Goal: Task Accomplishment & Management: Use online tool/utility

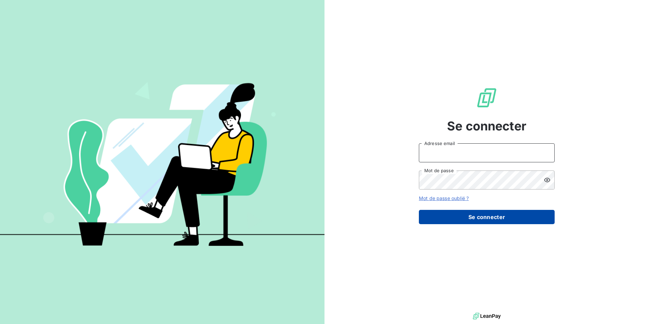
type input "[EMAIL_ADDRESS][DOMAIN_NAME]"
click at [460, 217] on button "Se connecter" at bounding box center [487, 217] width 136 height 14
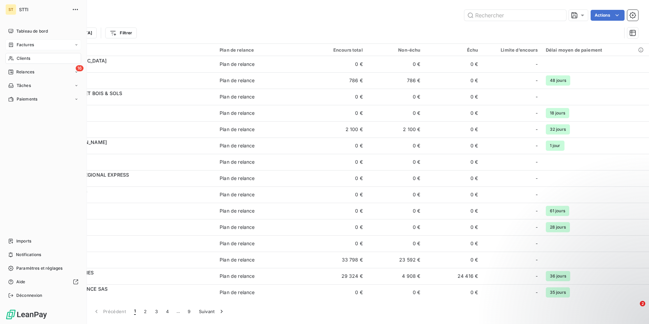
click at [20, 46] on span "Factures" at bounding box center [25, 45] width 17 height 6
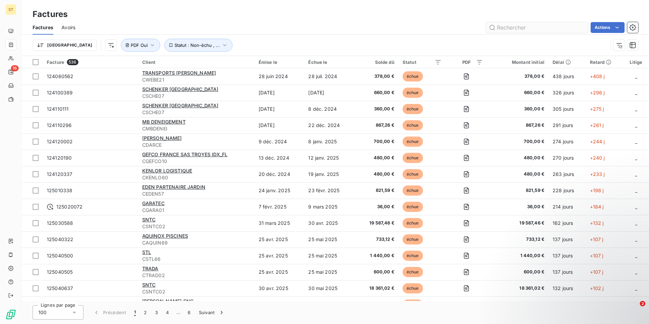
click at [524, 27] on input "text" at bounding box center [537, 27] width 102 height 11
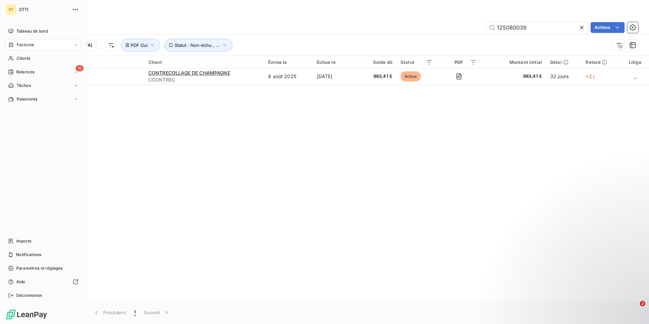
drag, startPoint x: 27, startPoint y: 44, endPoint x: 36, endPoint y: 43, distance: 9.2
click at [27, 44] on span "Factures" at bounding box center [25, 45] width 17 height 6
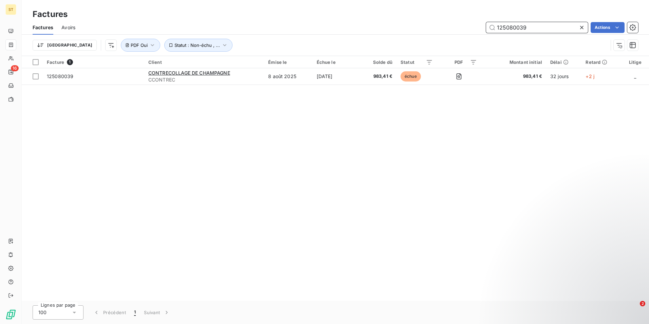
click at [541, 28] on input "125080039" at bounding box center [537, 27] width 102 height 11
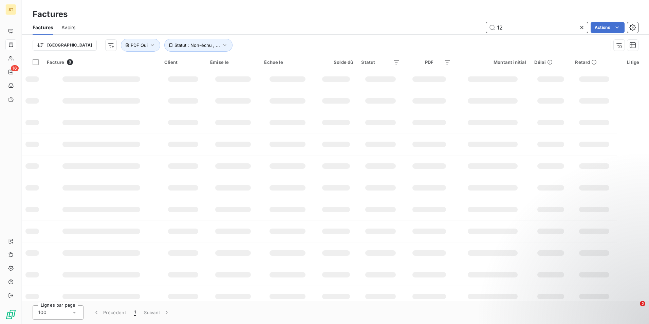
type input "1"
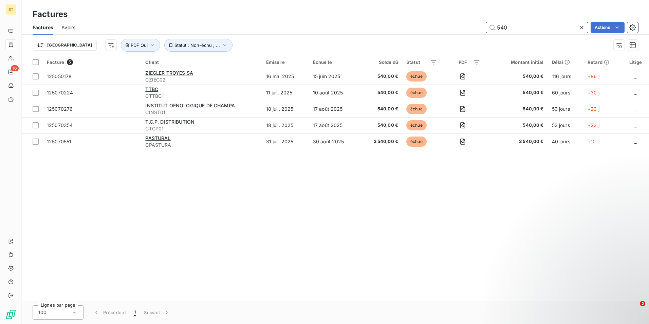
click at [522, 29] on input "540" at bounding box center [537, 27] width 102 height 11
type input "5"
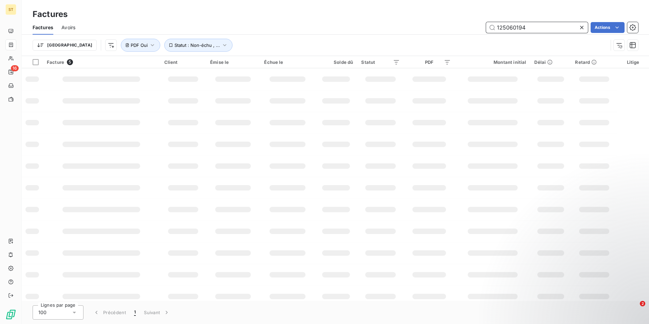
click at [545, 27] on input "125060194" at bounding box center [537, 27] width 102 height 11
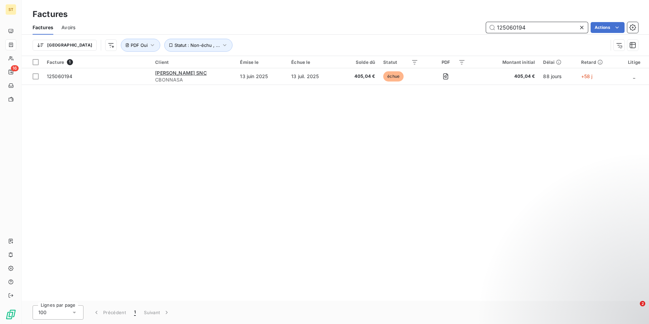
drag, startPoint x: 529, startPoint y: 29, endPoint x: 527, endPoint y: 33, distance: 5.0
click at [529, 29] on input "125060194" at bounding box center [537, 27] width 102 height 11
type input "1"
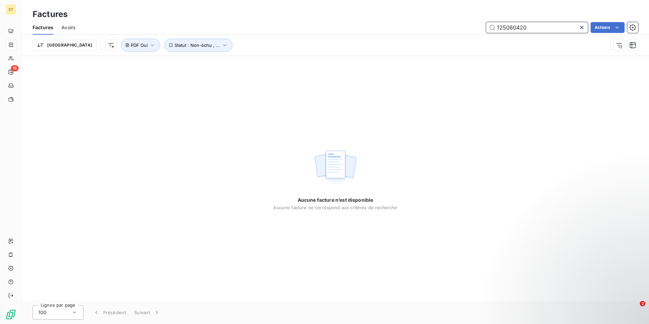
type input "125080420"
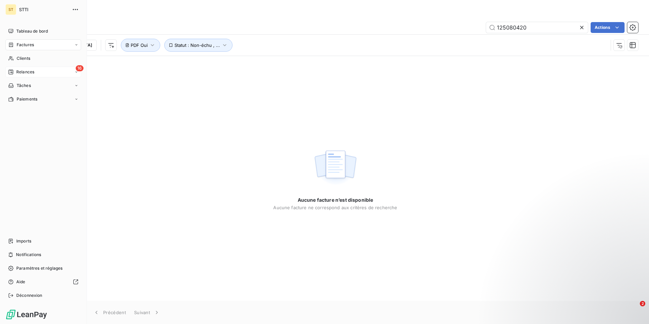
click at [16, 70] on div "Relances" at bounding box center [21, 72] width 26 height 6
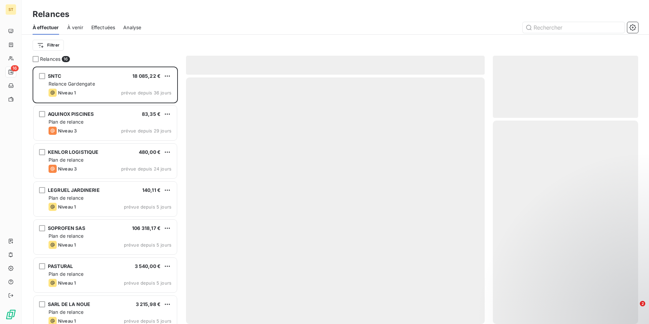
scroll to position [252, 140]
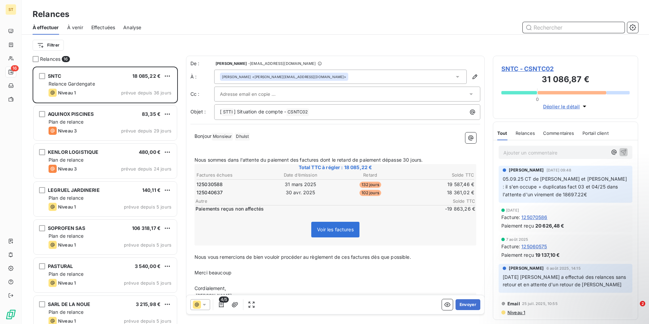
click at [573, 27] on input "text" at bounding box center [574, 27] width 102 height 11
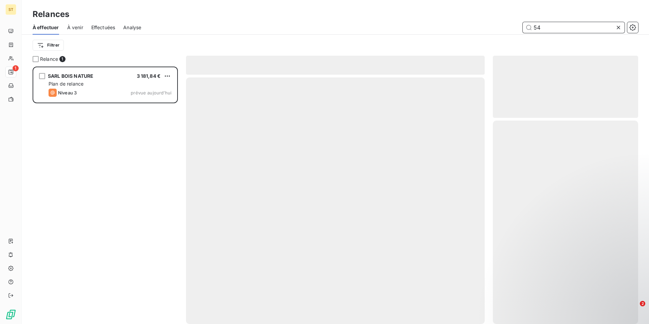
scroll to position [252, 140]
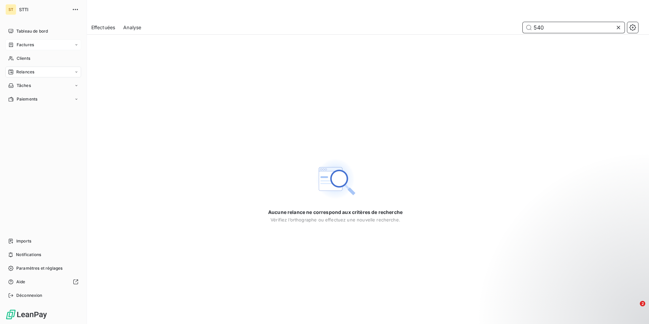
type input "540"
click at [22, 43] on span "Factures" at bounding box center [25, 45] width 17 height 6
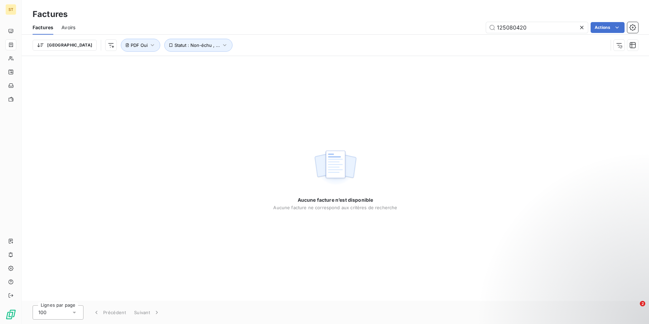
drag, startPoint x: 532, startPoint y: 27, endPoint x: 477, endPoint y: 27, distance: 54.7
click at [477, 27] on div "125080420 Actions" at bounding box center [361, 27] width 555 height 11
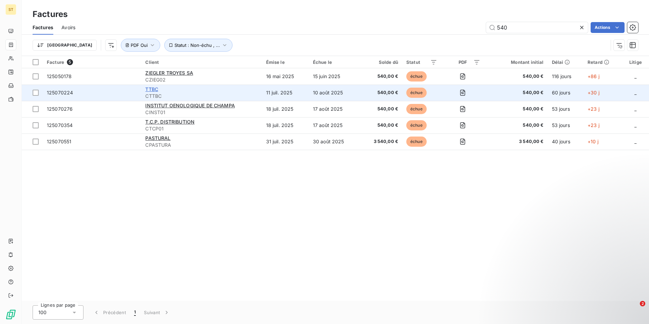
type input "540"
click at [156, 90] on span "TTBC" at bounding box center [151, 89] width 13 height 6
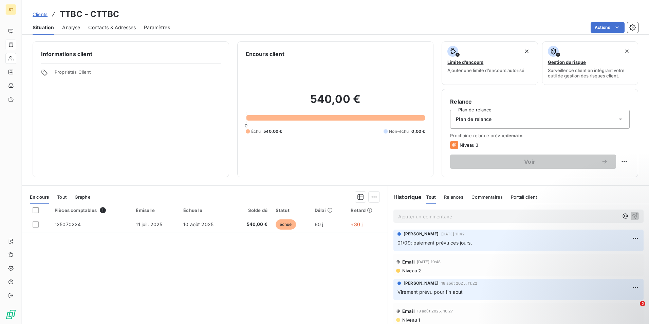
click at [110, 25] on span "Contacts & Adresses" at bounding box center [112, 27] width 48 height 7
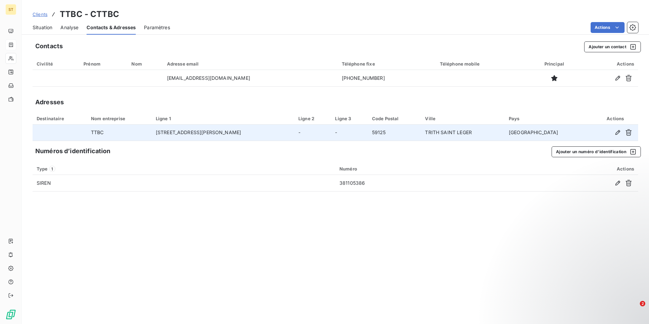
click at [453, 132] on td "TRITH SAINT LEGER" at bounding box center [463, 133] width 84 height 16
click at [113, 131] on td "TTBC" at bounding box center [119, 133] width 65 height 16
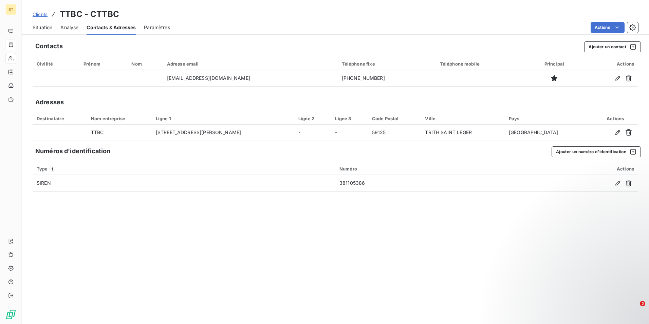
click at [43, 25] on span "Situation" at bounding box center [43, 27] width 20 height 7
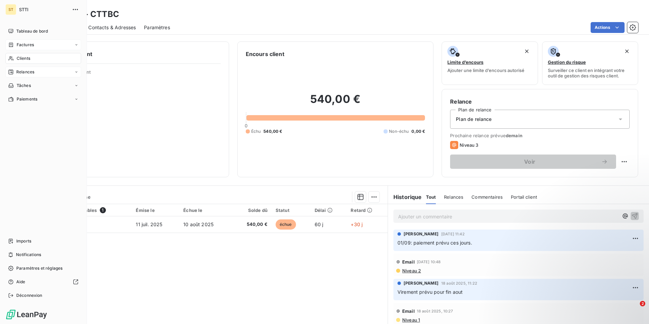
click at [25, 70] on span "Relances" at bounding box center [25, 72] width 18 height 6
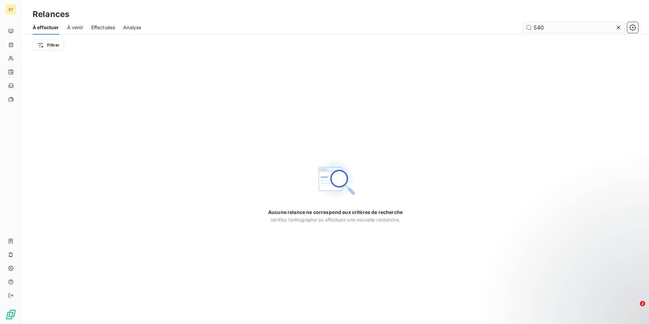
click at [552, 27] on input "540" at bounding box center [574, 27] width 102 height 11
type input "5"
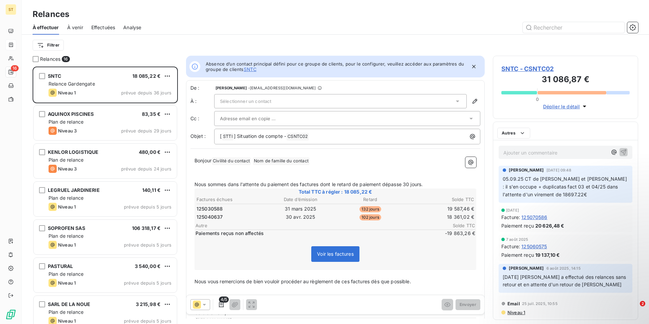
scroll to position [252, 140]
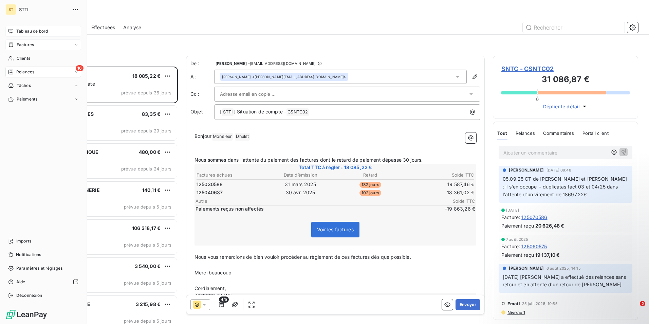
click at [27, 27] on div "Tableau de bord" at bounding box center [43, 31] width 76 height 11
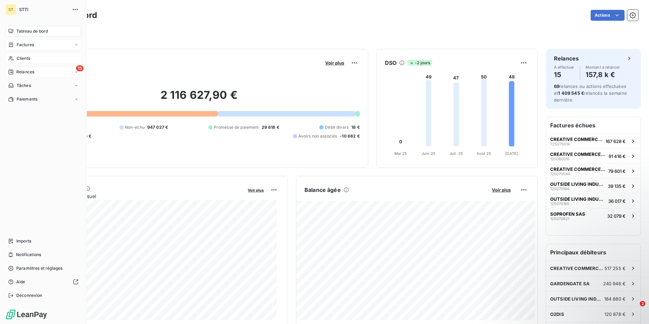
click at [24, 59] on span "Clients" at bounding box center [24, 58] width 14 height 6
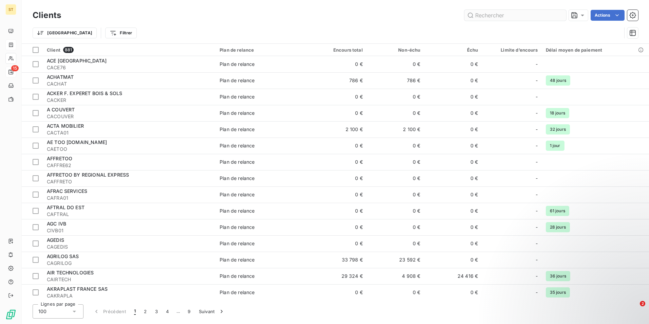
click at [501, 16] on input "text" at bounding box center [515, 15] width 102 height 11
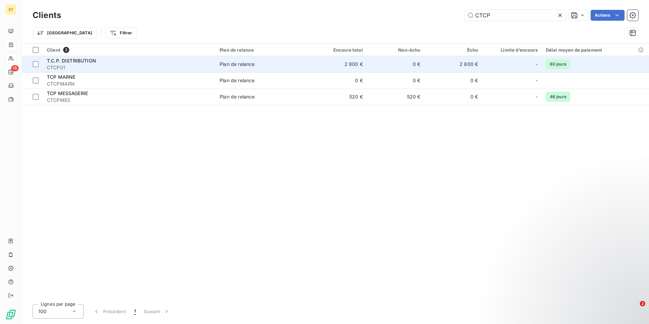
type input "CTCP"
click at [89, 62] on span "T.C.P. DISTRIBUTION" at bounding box center [71, 61] width 49 height 6
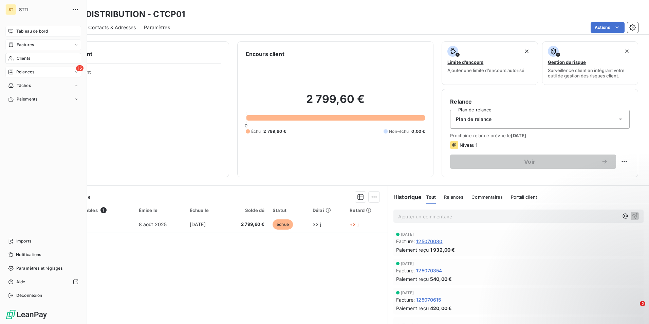
click at [30, 29] on span "Tableau de bord" at bounding box center [32, 31] width 32 height 6
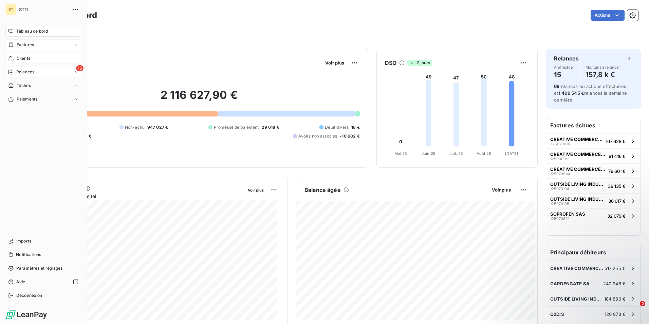
click at [21, 72] on span "Relances" at bounding box center [25, 72] width 18 height 6
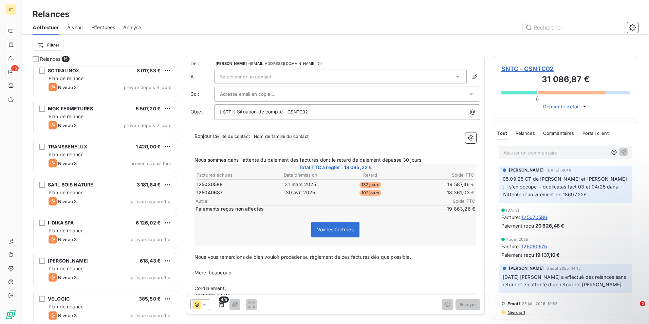
scroll to position [313, 0]
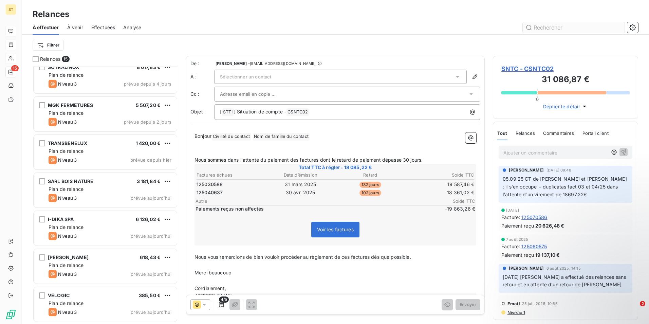
click at [558, 27] on input "text" at bounding box center [574, 27] width 102 height 11
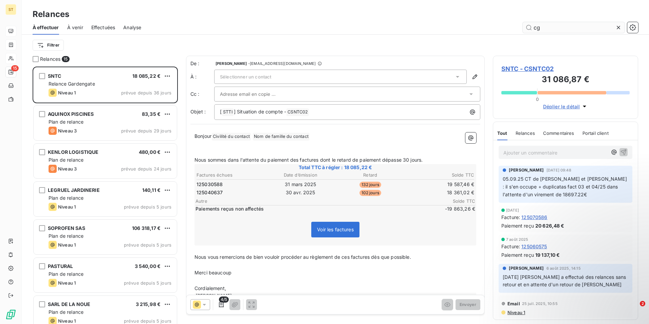
scroll to position [252, 140]
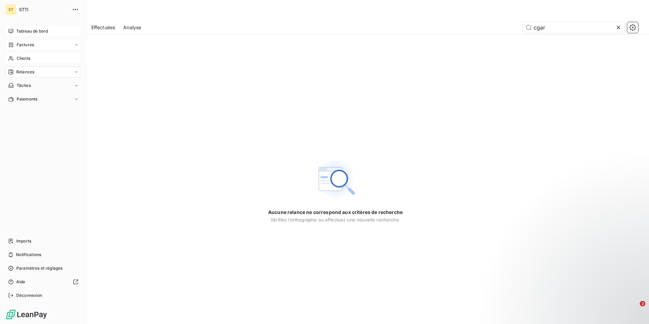
type input "cgar"
click at [33, 61] on div "Clients" at bounding box center [43, 58] width 76 height 11
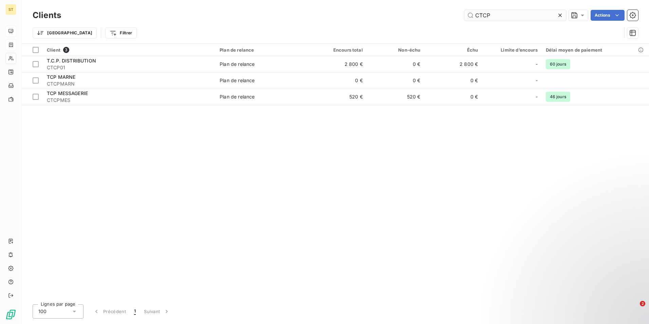
click at [504, 16] on input "CTCP" at bounding box center [515, 15] width 102 height 11
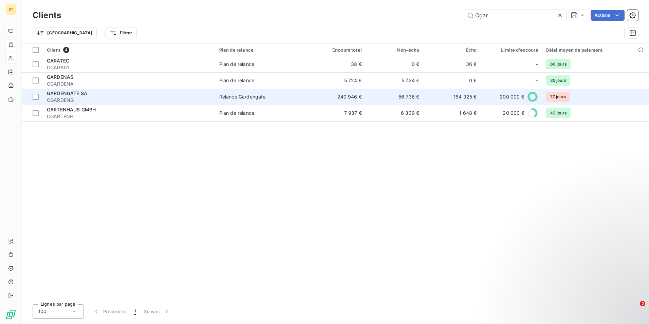
type input "Cgar"
click at [90, 97] on span "CGARDENG" at bounding box center [129, 100] width 164 height 7
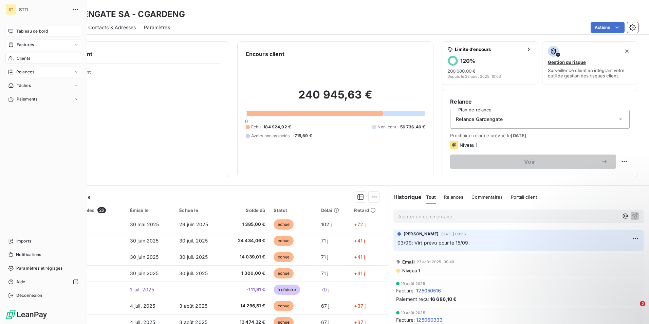
click at [22, 71] on span "Relances" at bounding box center [25, 72] width 18 height 6
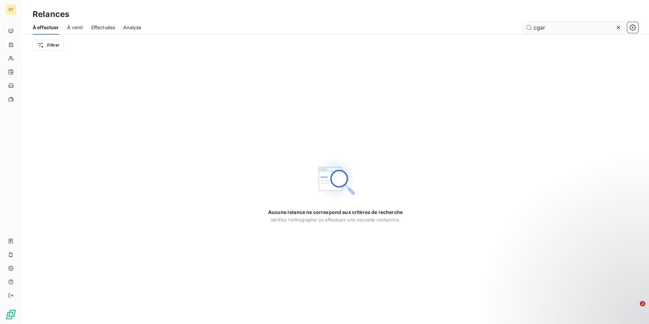
click at [562, 29] on input "cgar" at bounding box center [574, 27] width 102 height 11
type input "c"
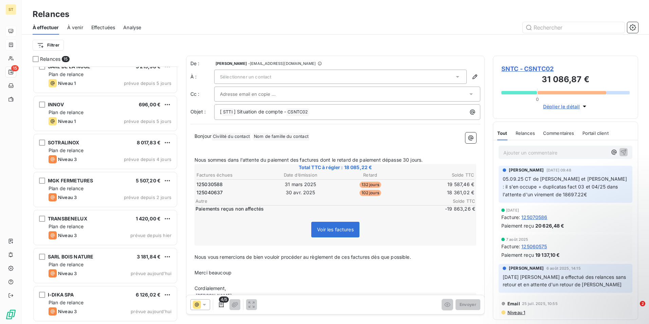
scroll to position [313, 0]
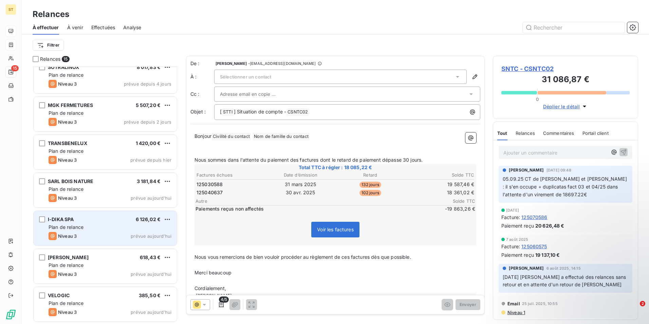
click at [79, 229] on span "Plan de relance" at bounding box center [66, 227] width 35 height 6
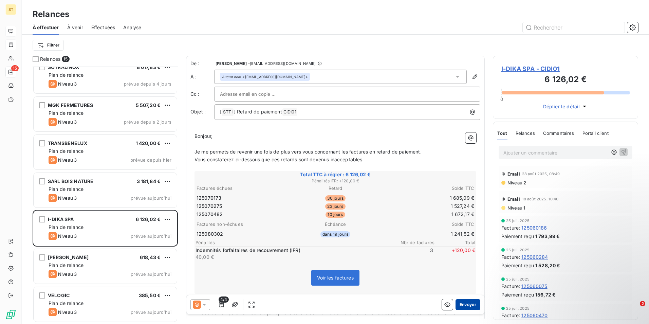
click at [461, 305] on button "Envoyer" at bounding box center [468, 304] width 25 height 11
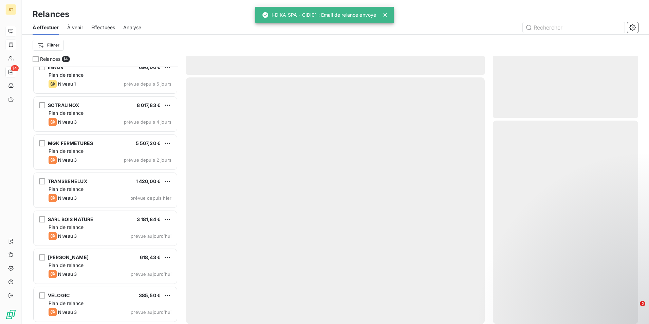
scroll to position [275, 0]
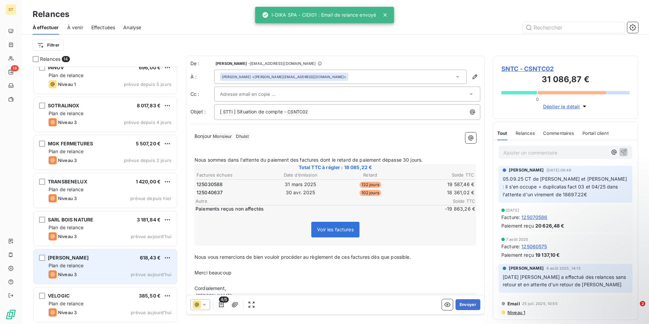
click at [92, 268] on div "Plan de relance" at bounding box center [110, 265] width 123 height 7
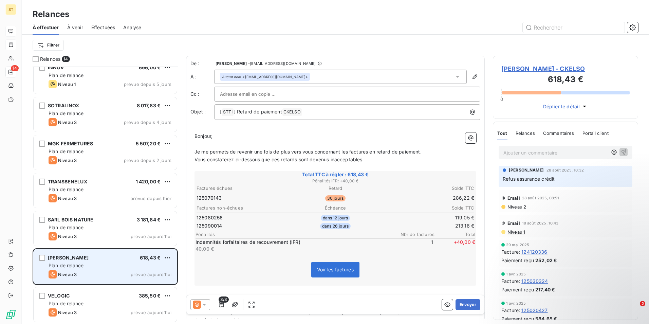
scroll to position [275, 0]
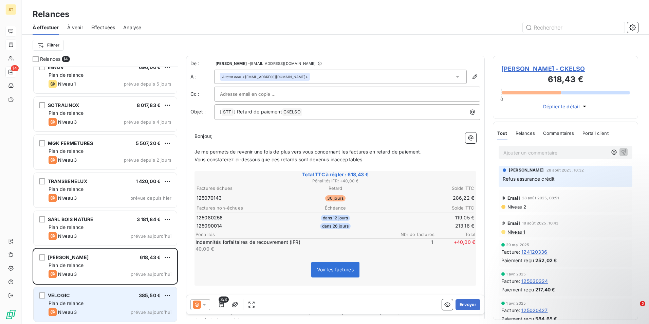
click at [83, 305] on span "Plan de relance" at bounding box center [66, 303] width 35 height 6
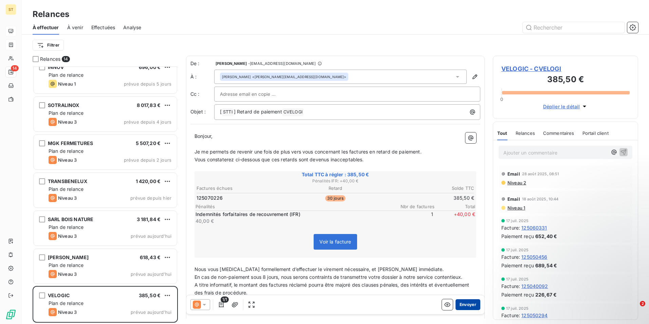
click at [466, 306] on button "Envoyer" at bounding box center [468, 304] width 25 height 11
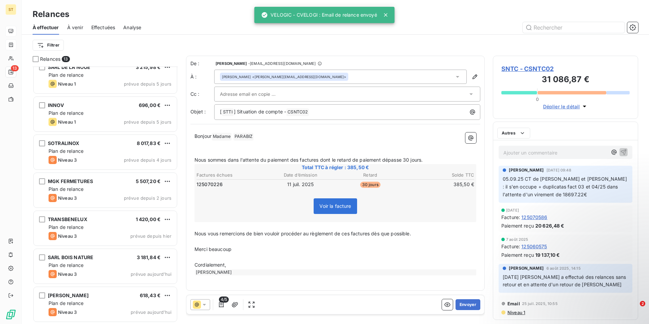
scroll to position [237, 0]
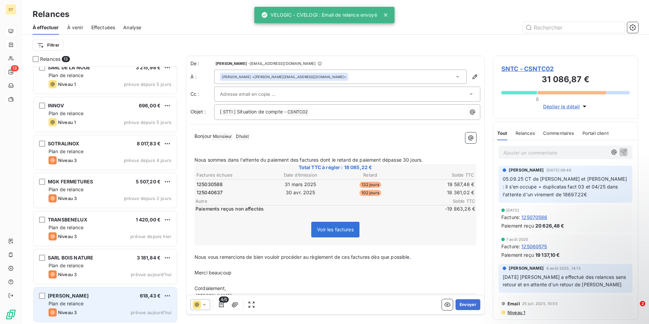
click at [93, 300] on div "Plan de relance" at bounding box center [110, 303] width 123 height 7
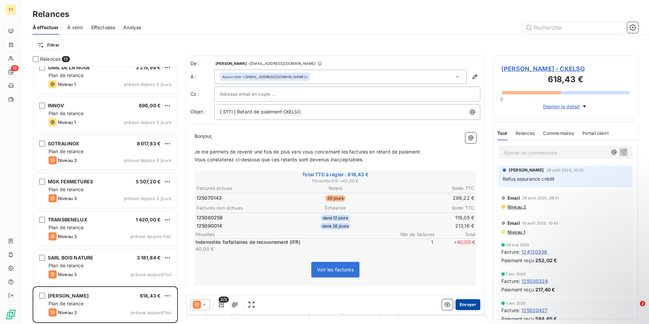
click at [464, 305] on button "Envoyer" at bounding box center [468, 304] width 25 height 11
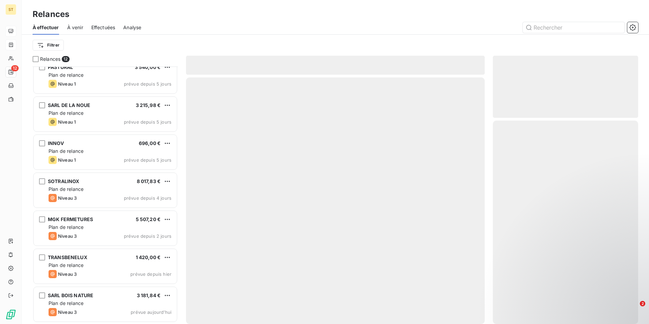
scroll to position [199, 0]
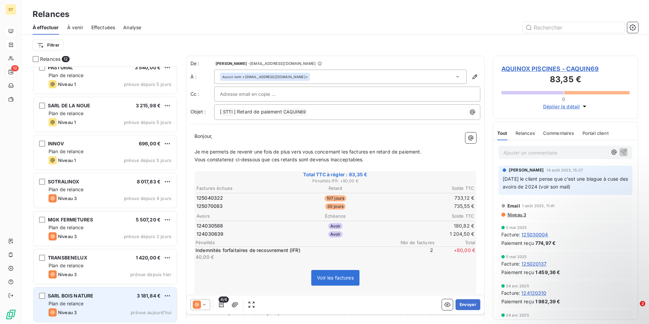
click at [83, 311] on div "Niveau 3 prévue aujourd’hui" at bounding box center [110, 312] width 123 height 8
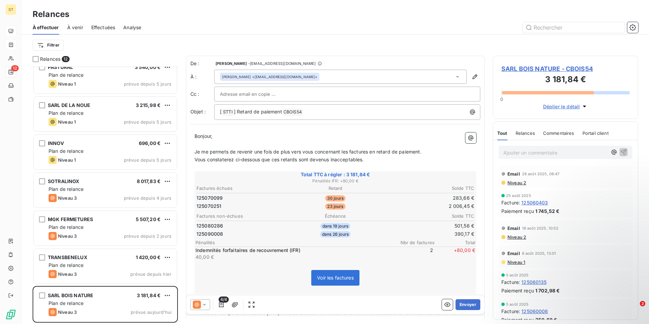
click at [202, 306] on icon at bounding box center [204, 304] width 7 height 7
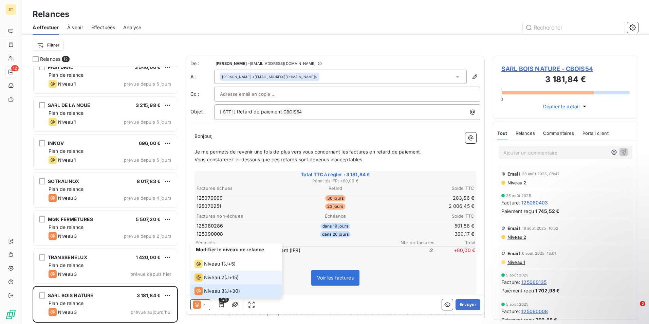
click at [213, 276] on span "Niveau 2" at bounding box center [214, 277] width 20 height 7
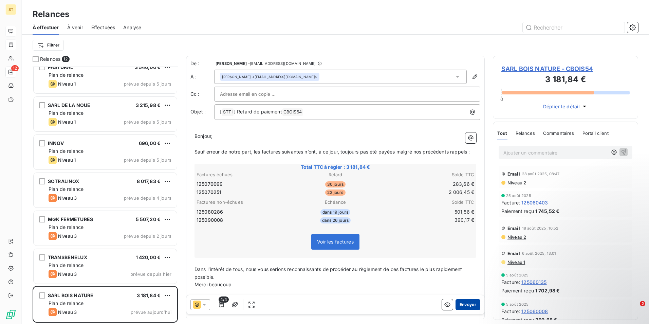
click at [464, 305] on button "Envoyer" at bounding box center [468, 304] width 25 height 11
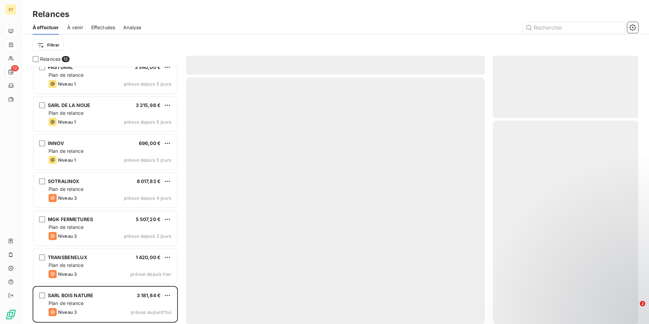
scroll to position [161, 0]
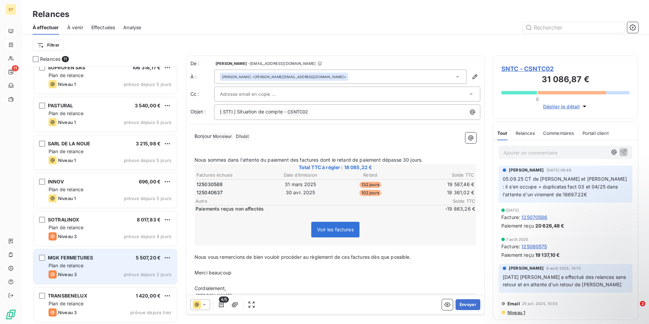
click at [70, 269] on div "MGK FERMETURES 5 507,20 € Plan de relance Niveau 3 prévue depuis 2 jours" at bounding box center [105, 266] width 143 height 35
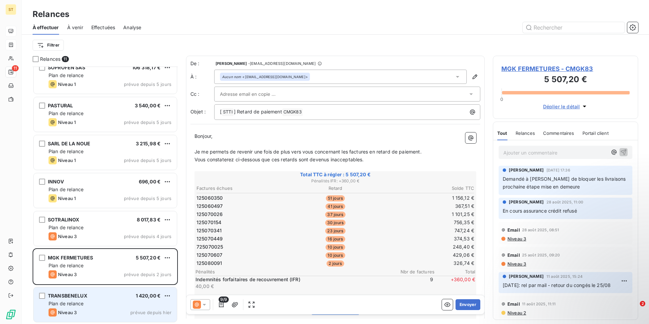
click at [72, 303] on span "Plan de relance" at bounding box center [66, 303] width 35 height 6
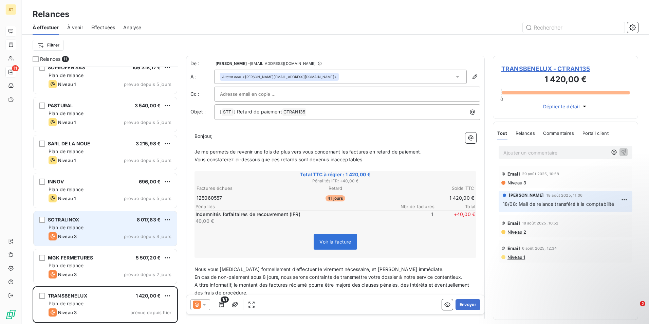
click at [92, 232] on div "SOTRALINOX 8 017,83 € Plan de relance Niveau 3 prévue depuis 4 jours" at bounding box center [105, 228] width 143 height 35
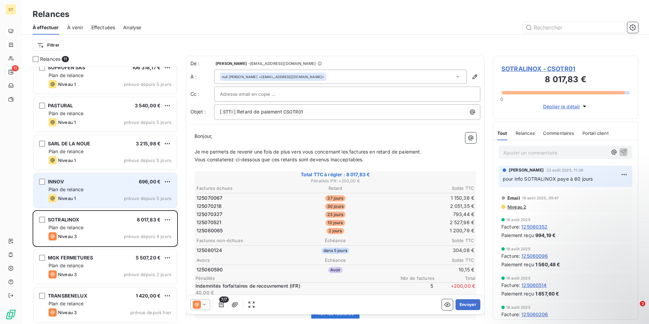
click at [85, 178] on div "INNOV 696,00 € Plan de relance Niveau 1 prévue depuis 5 jours" at bounding box center [105, 190] width 143 height 35
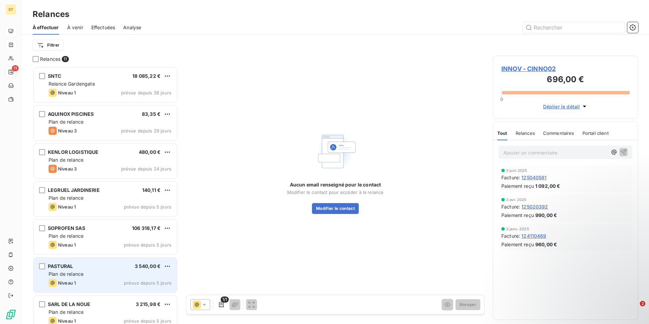
click at [72, 272] on span "Plan de relance" at bounding box center [66, 274] width 35 height 6
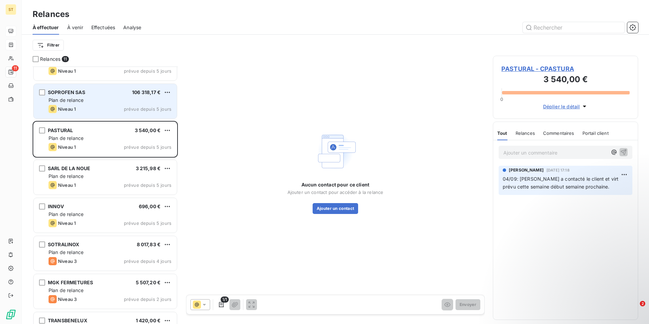
scroll to position [161, 0]
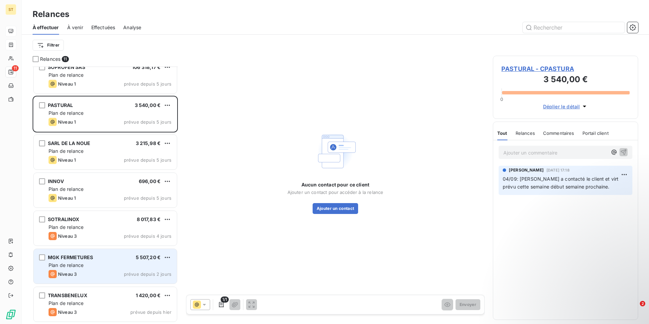
click at [95, 261] on div "MGK FERMETURES 5 507,20 € Plan de relance Niveau 3 prévue depuis 2 jours" at bounding box center [105, 266] width 143 height 35
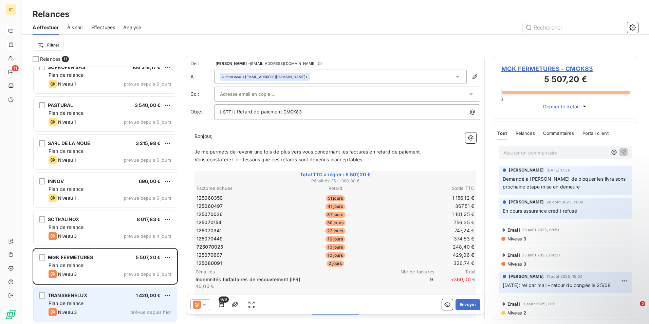
click at [71, 303] on span "Plan de relance" at bounding box center [66, 303] width 35 height 6
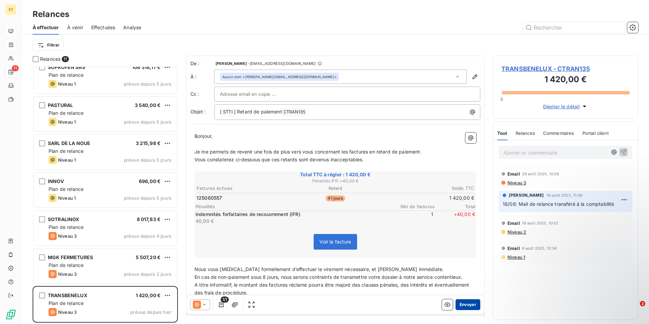
click at [463, 303] on button "Envoyer" at bounding box center [468, 304] width 25 height 11
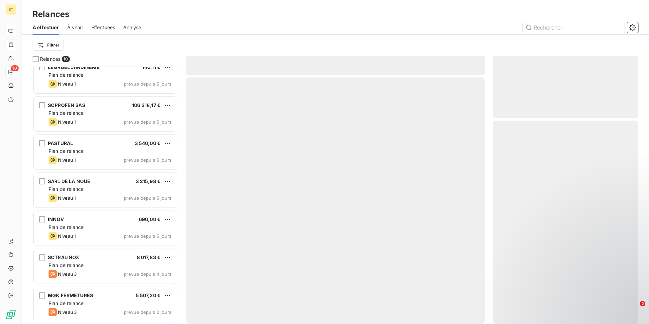
scroll to position [123, 0]
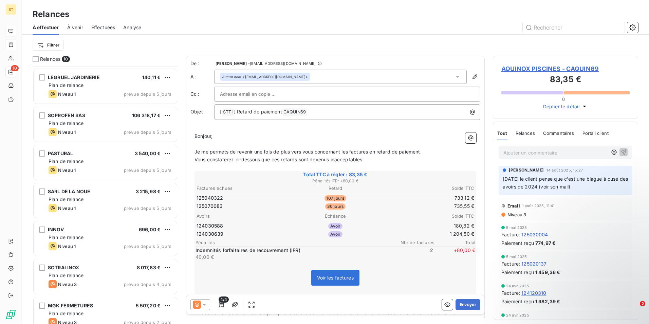
scroll to position [123, 0]
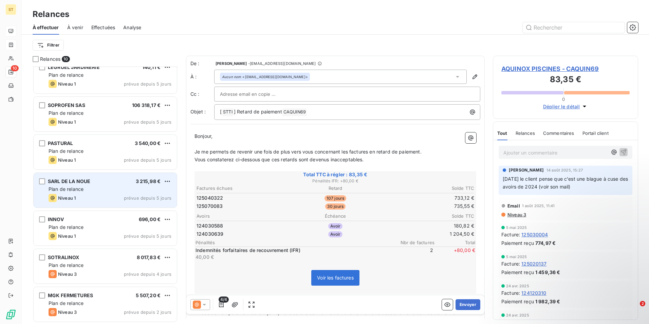
click at [94, 184] on div "SARL DE LA NOUE 3 215,98 €" at bounding box center [110, 181] width 123 height 6
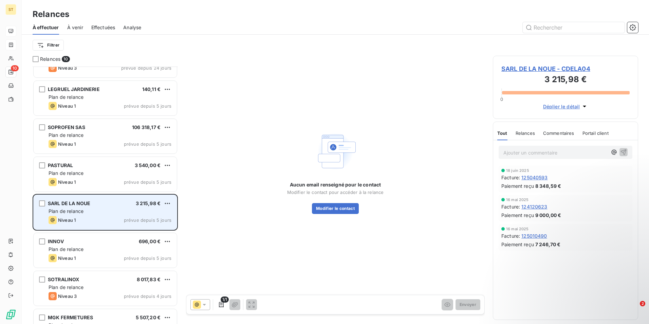
scroll to position [89, 0]
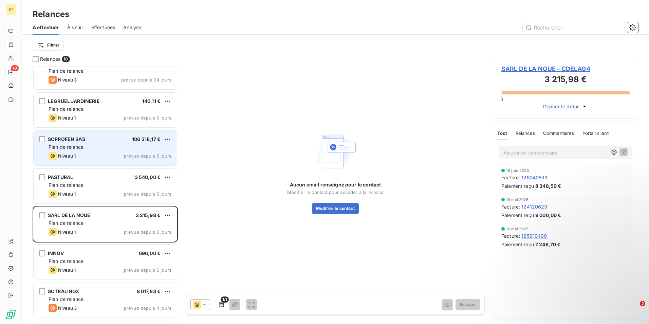
click at [96, 145] on div "Plan de relance" at bounding box center [110, 147] width 123 height 7
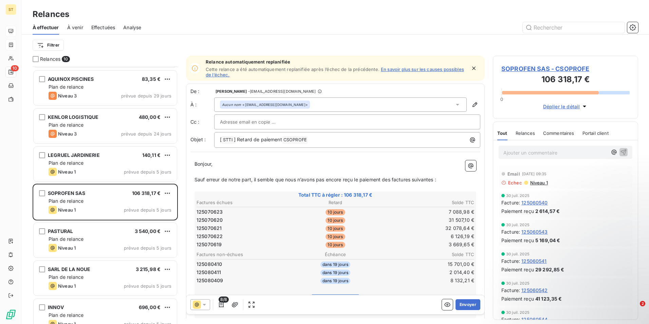
scroll to position [123, 0]
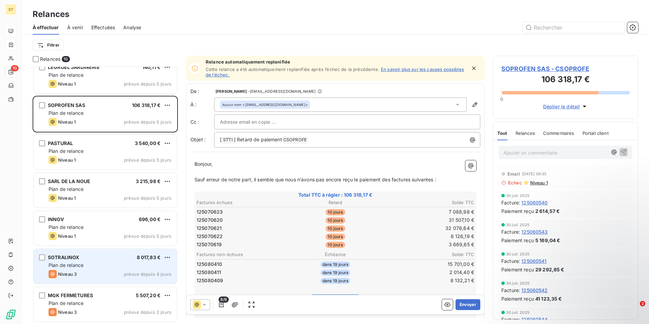
click at [96, 273] on div "Niveau 3 prévue depuis 4 jours" at bounding box center [110, 274] width 123 height 8
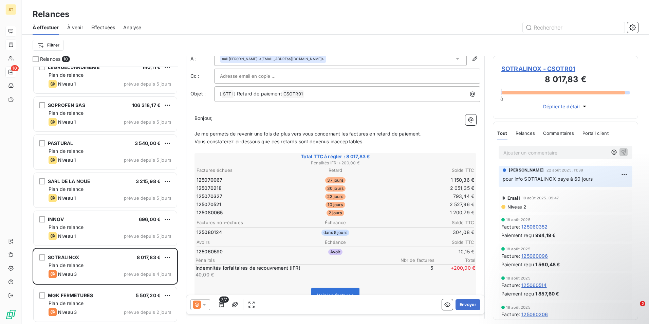
scroll to position [68, 0]
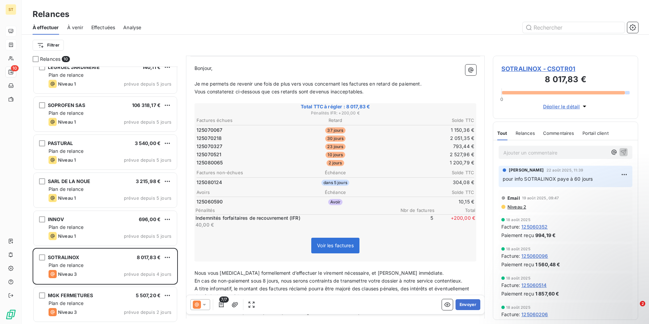
click at [206, 306] on icon at bounding box center [204, 304] width 7 height 7
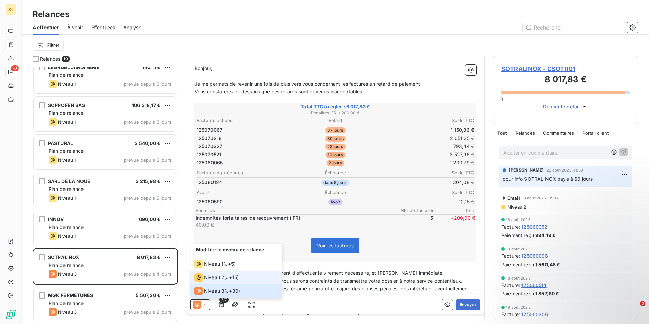
click at [215, 276] on span "Niveau 2" at bounding box center [214, 277] width 20 height 7
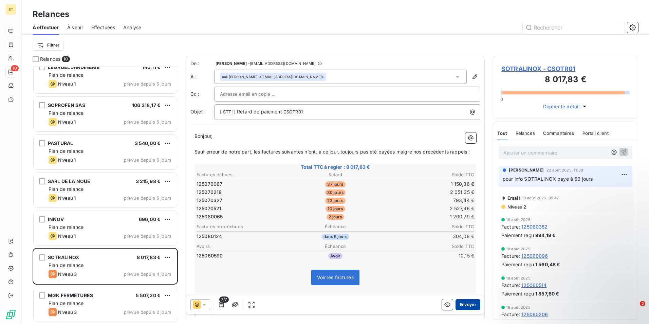
click at [462, 303] on button "Envoyer" at bounding box center [468, 304] width 25 height 11
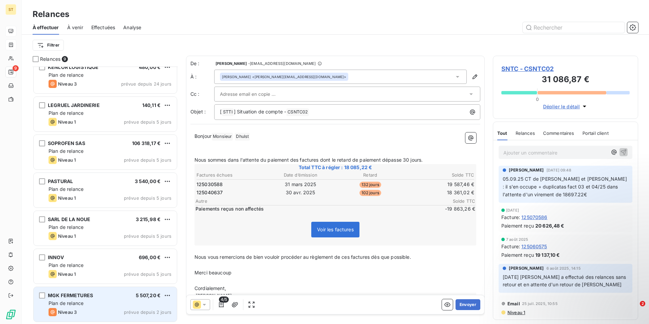
click at [86, 300] on div "Plan de relance" at bounding box center [110, 303] width 123 height 7
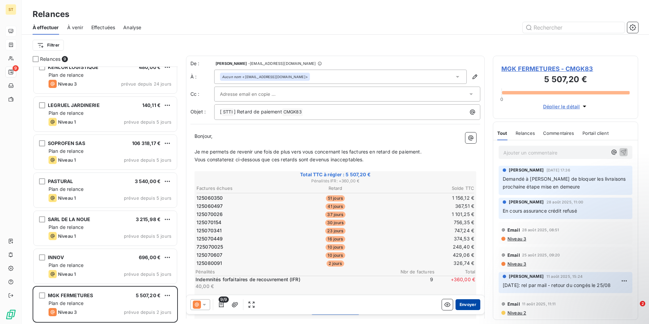
click at [466, 305] on button "Envoyer" at bounding box center [468, 304] width 25 height 11
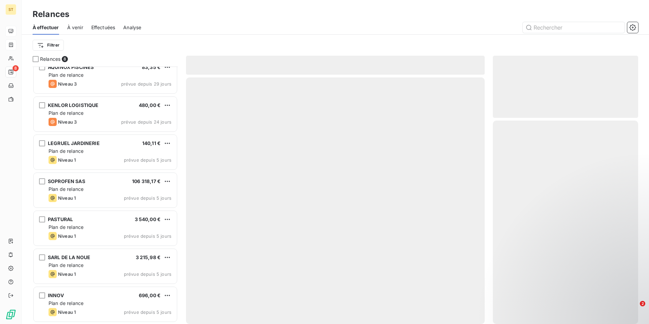
scroll to position [47, 0]
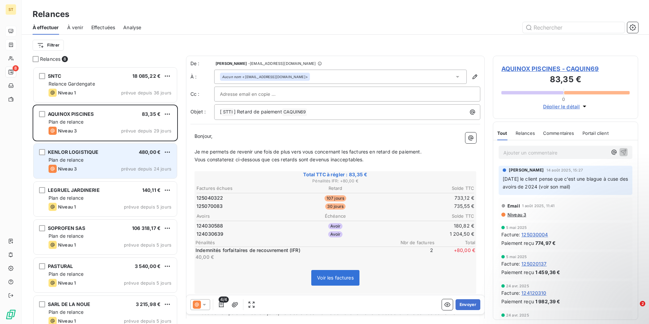
click at [96, 153] on span "KENLOR LOGISTIQUE" at bounding box center [73, 152] width 51 height 6
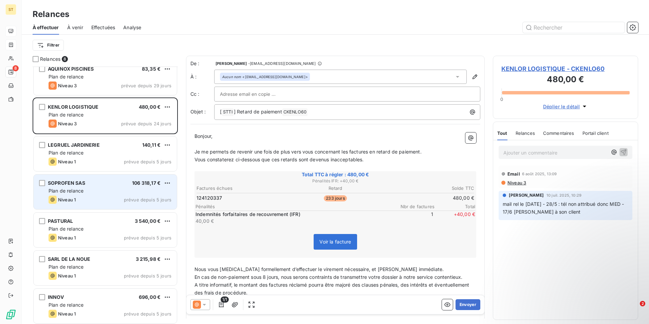
scroll to position [47, 0]
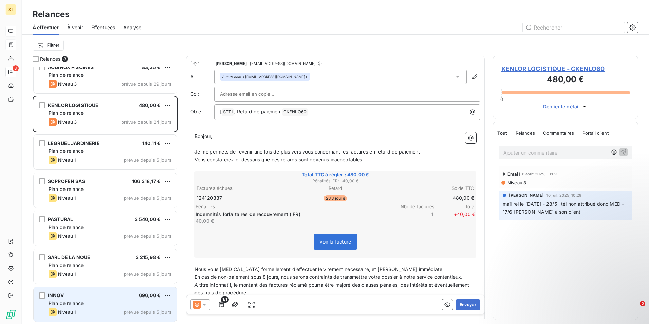
click at [94, 303] on div "Plan de relance" at bounding box center [110, 303] width 123 height 7
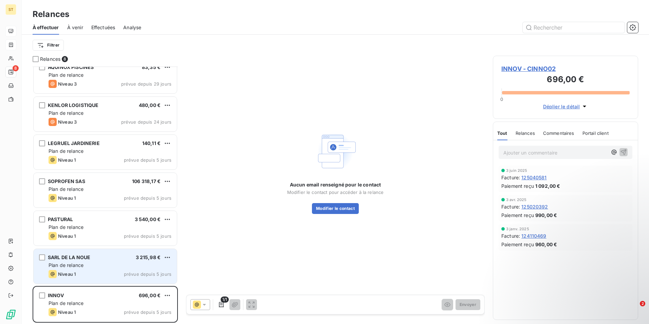
click at [79, 270] on div "Niveau 1 prévue depuis 5 jours" at bounding box center [110, 274] width 123 height 8
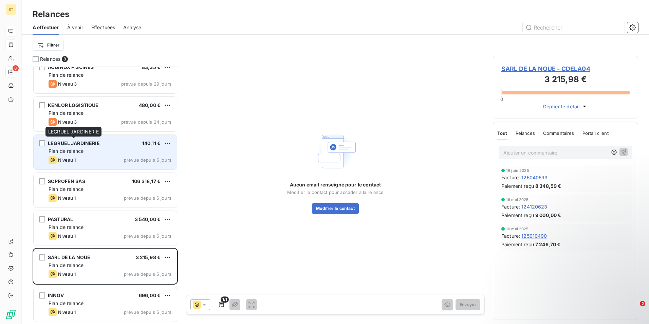
click at [88, 144] on span "LEGRUEL JARDINERIE" at bounding box center [74, 143] width 52 height 6
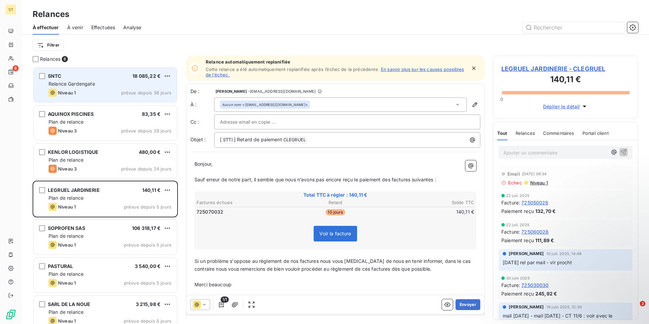
click at [90, 90] on div "Niveau 1 prévue depuis 36 jours" at bounding box center [110, 93] width 123 height 8
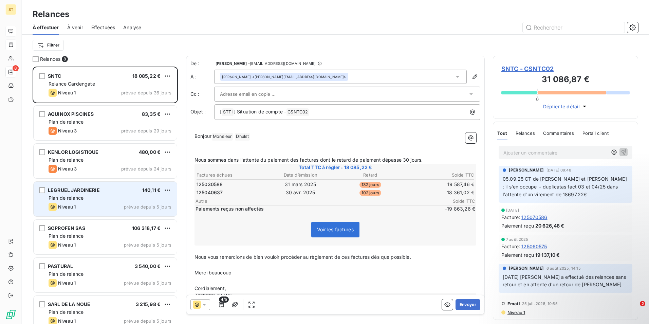
click at [98, 195] on div "Plan de relance" at bounding box center [110, 198] width 123 height 7
